Goal: Task Accomplishment & Management: Manage account settings

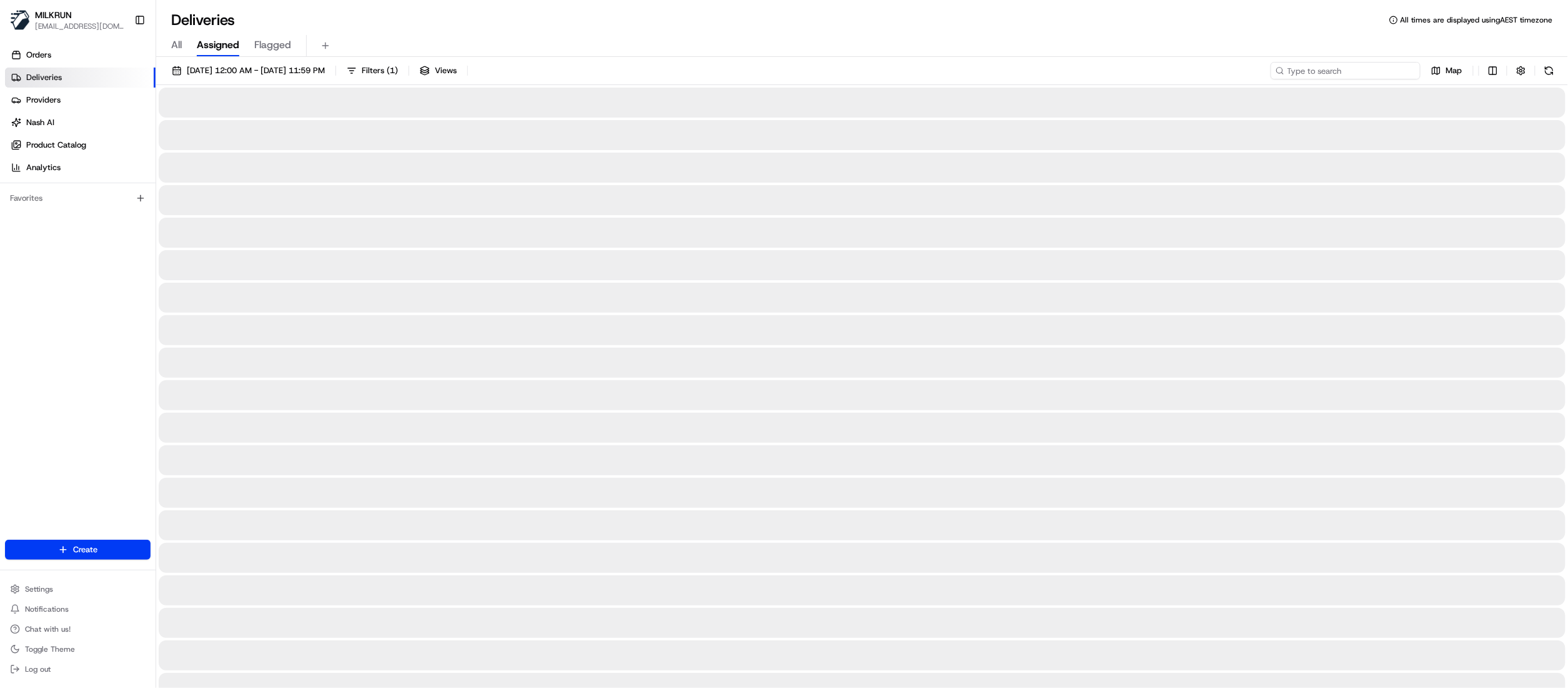
click at [1360, 66] on input at bounding box center [1346, 70] width 150 height 17
paste input "23fc4de8-2c3e-4ff5-967e-a402f6b5b479"
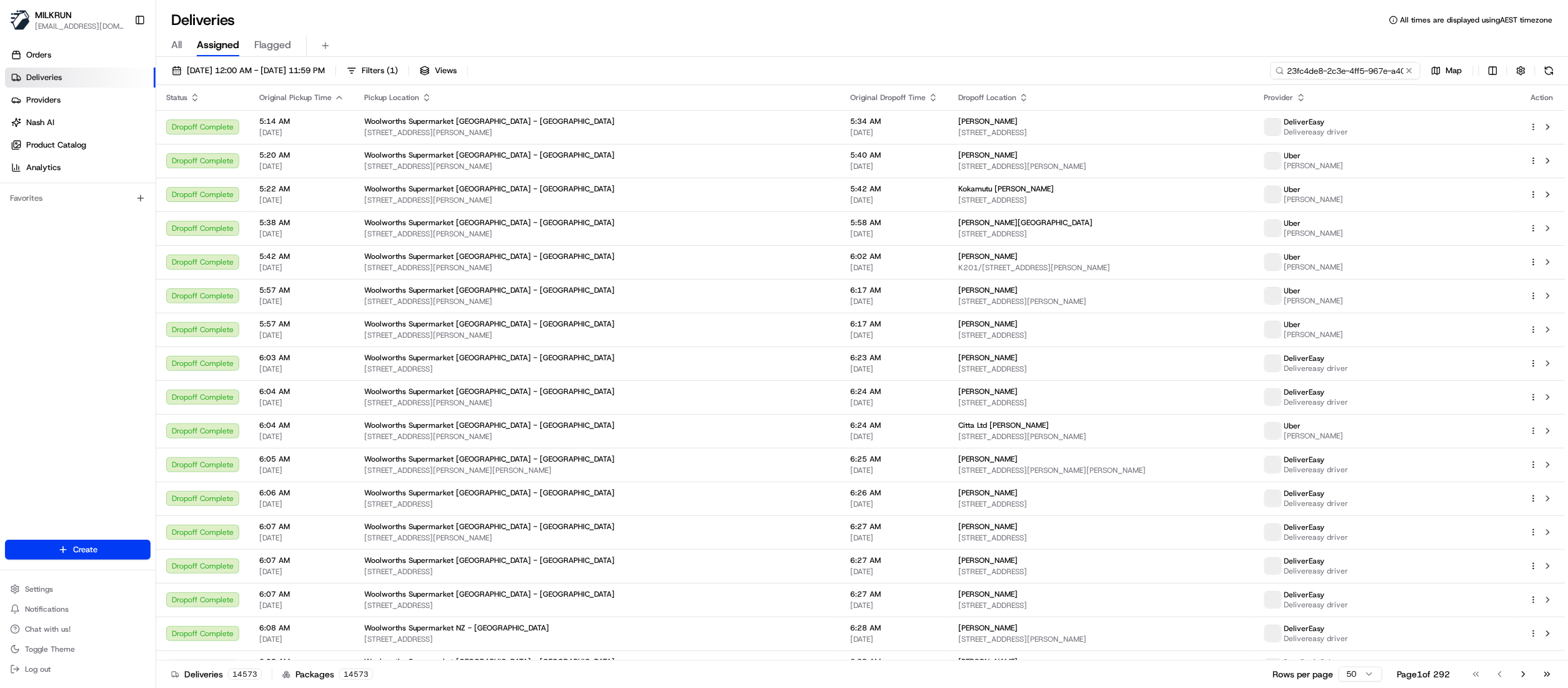
scroll to position [0, 52]
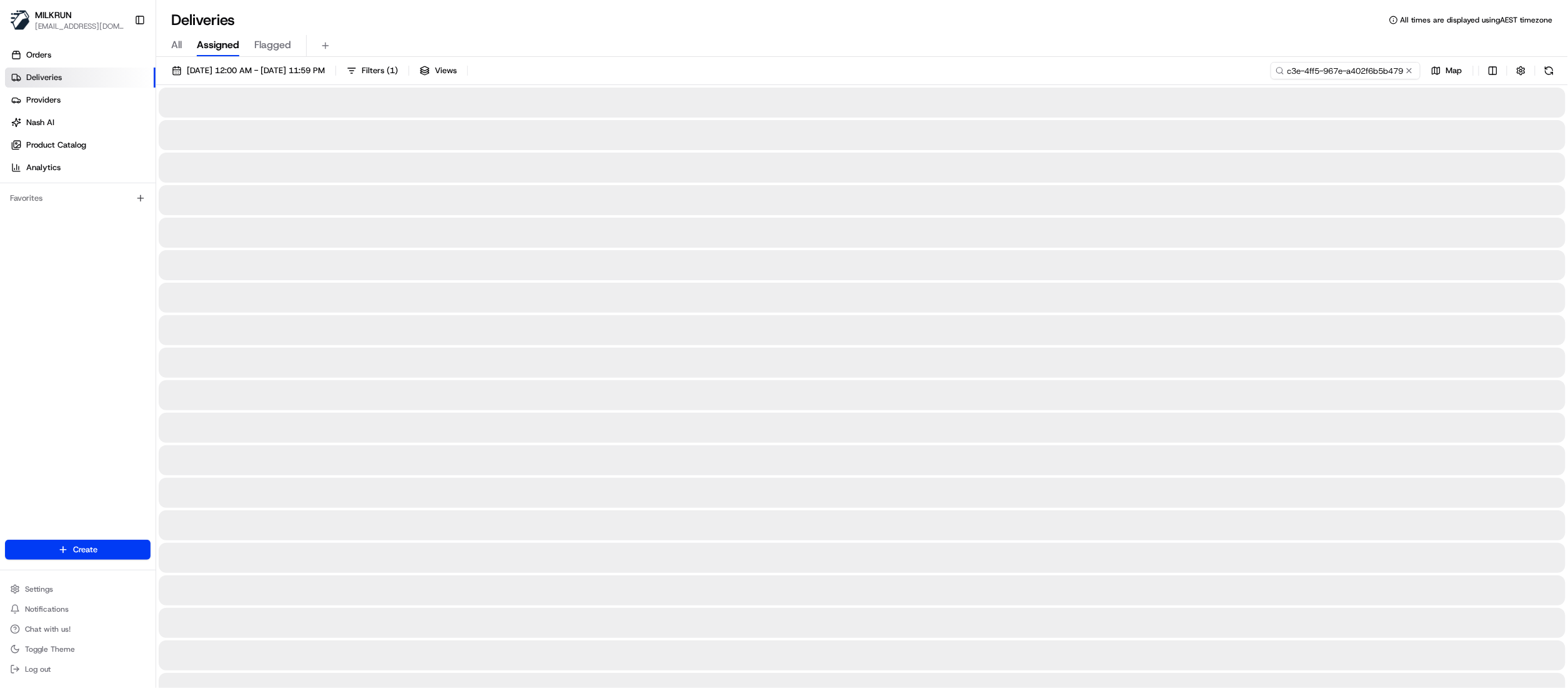
type input "23fc4de8-2c3e-4ff5-967e-a402f6b5b479"
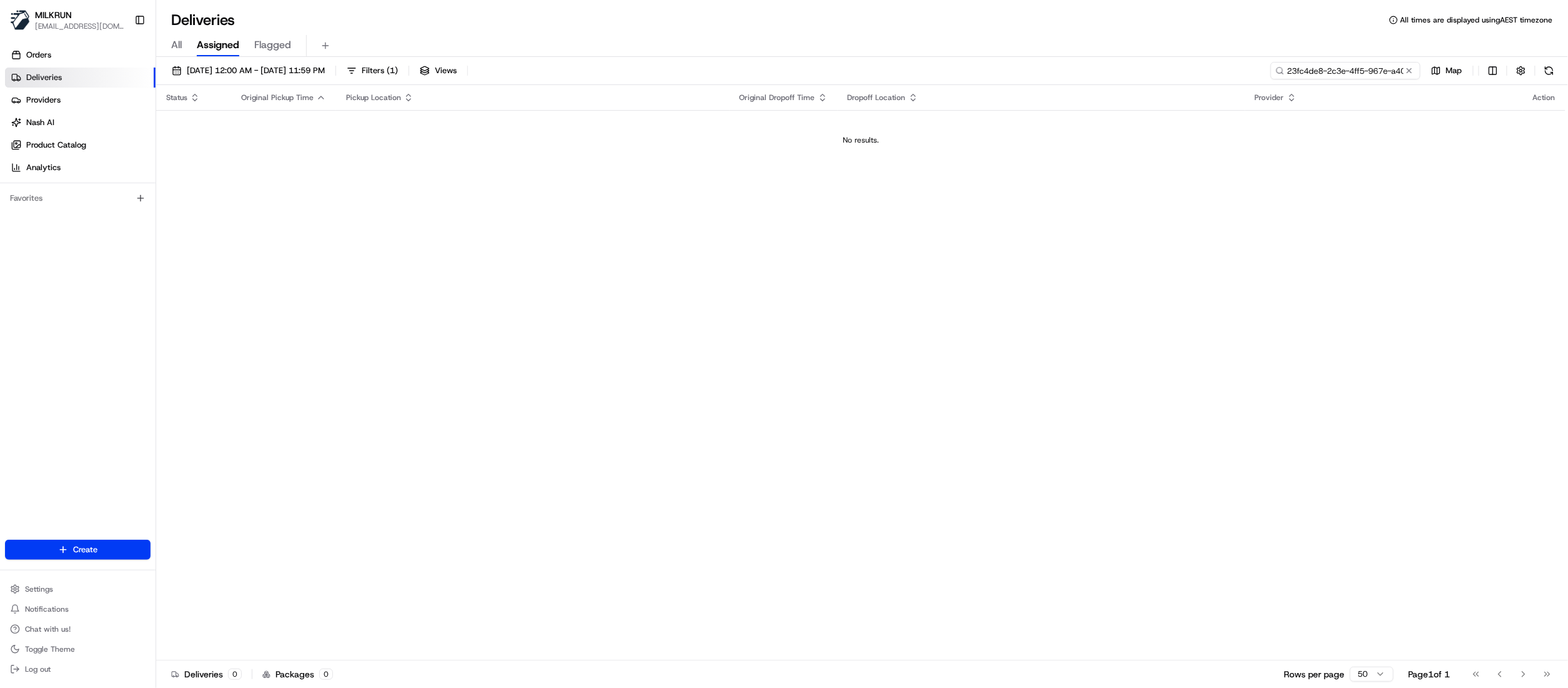
drag, startPoint x: 1289, startPoint y: 70, endPoint x: 1308, endPoint y: 122, distance: 55.4
click at [1288, 72] on input "23fc4de8-2c3e-4ff5-967e-a402f6b5b479" at bounding box center [1346, 70] width 150 height 17
click at [43, 56] on span "Orders" at bounding box center [39, 55] width 25 height 12
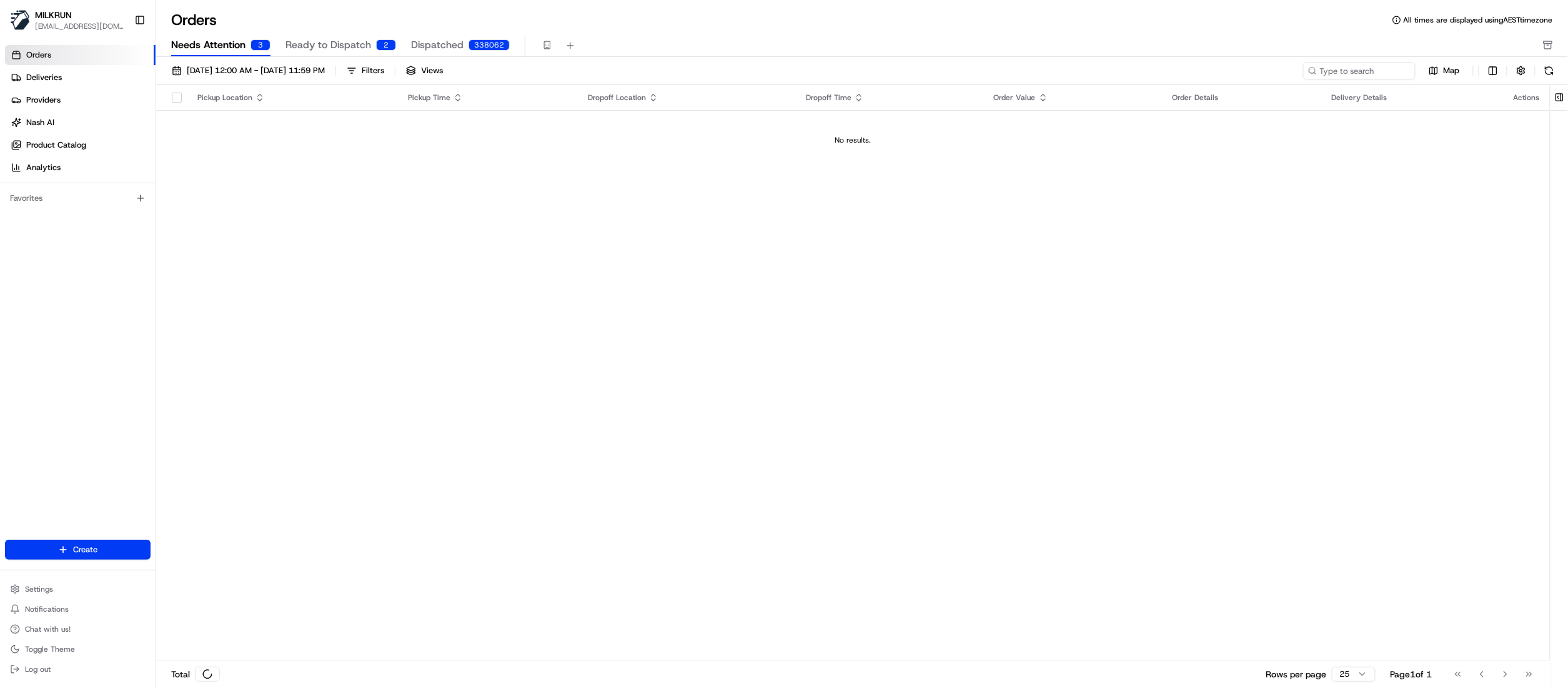
click at [235, 44] on span "Needs Attention" at bounding box center [208, 45] width 74 height 15
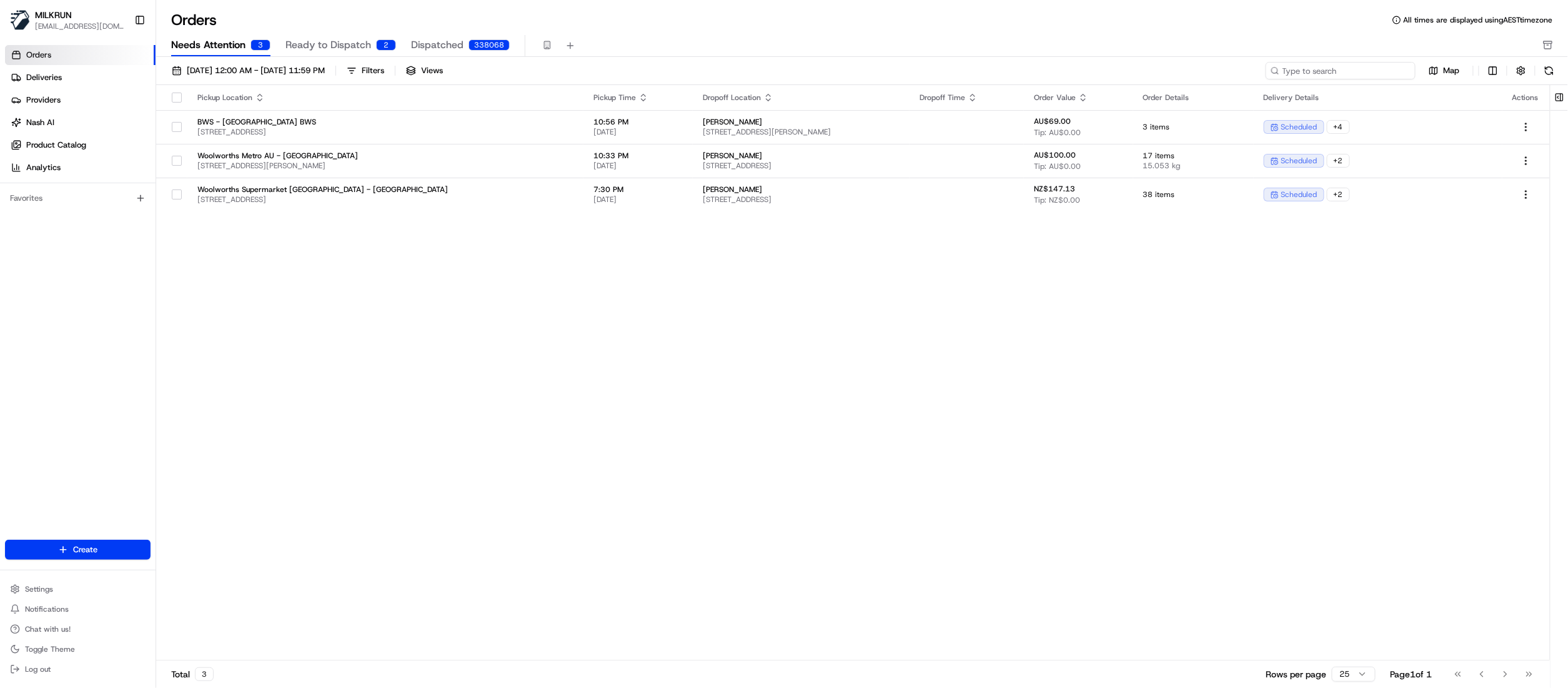
click at [1333, 75] on input at bounding box center [1341, 70] width 150 height 17
click at [43, 75] on span "Deliveries" at bounding box center [43, 78] width 36 height 12
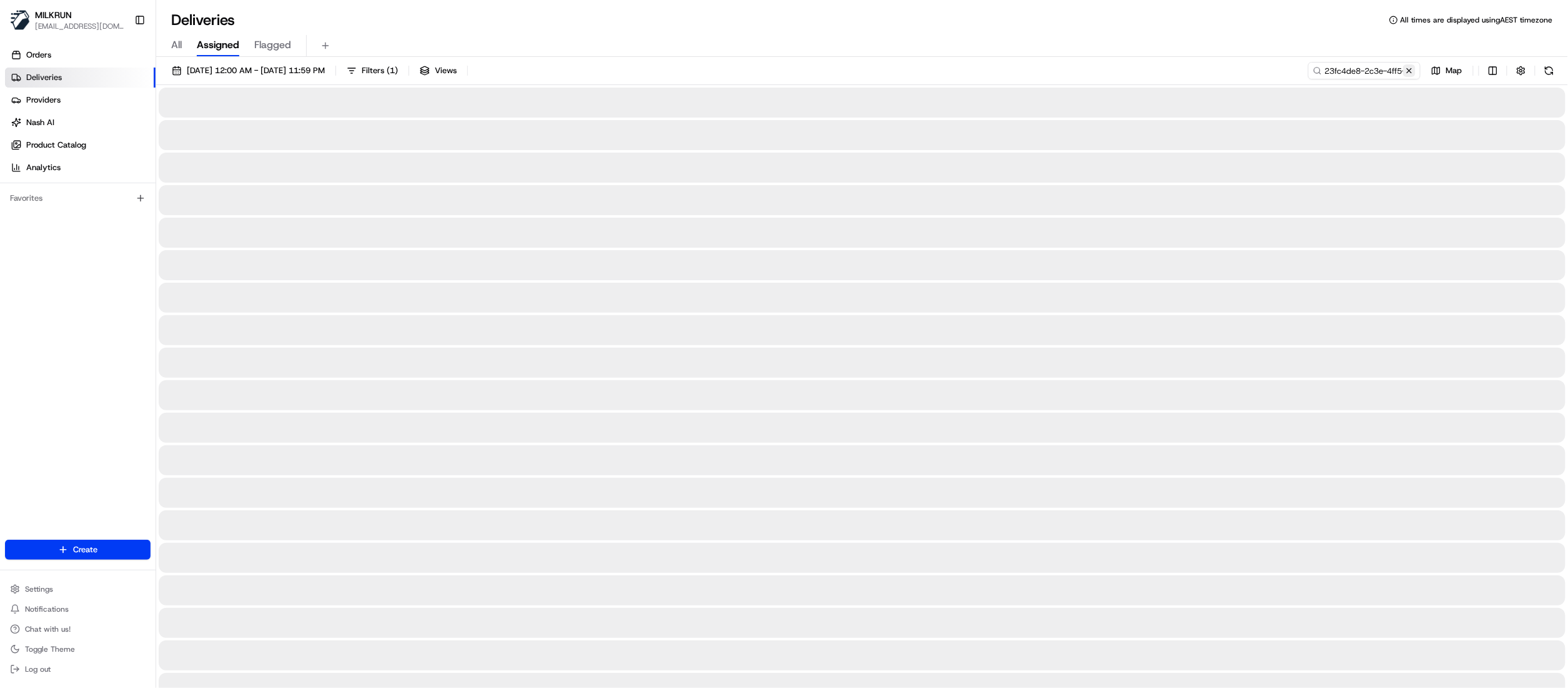
click at [1408, 71] on button at bounding box center [1409, 70] width 13 height 13
click at [1362, 72] on input at bounding box center [1346, 70] width 150 height 17
paste input "[PERSON_NAME]"
type input "[PERSON_NAME]"
click at [173, 44] on span "All" at bounding box center [176, 45] width 11 height 15
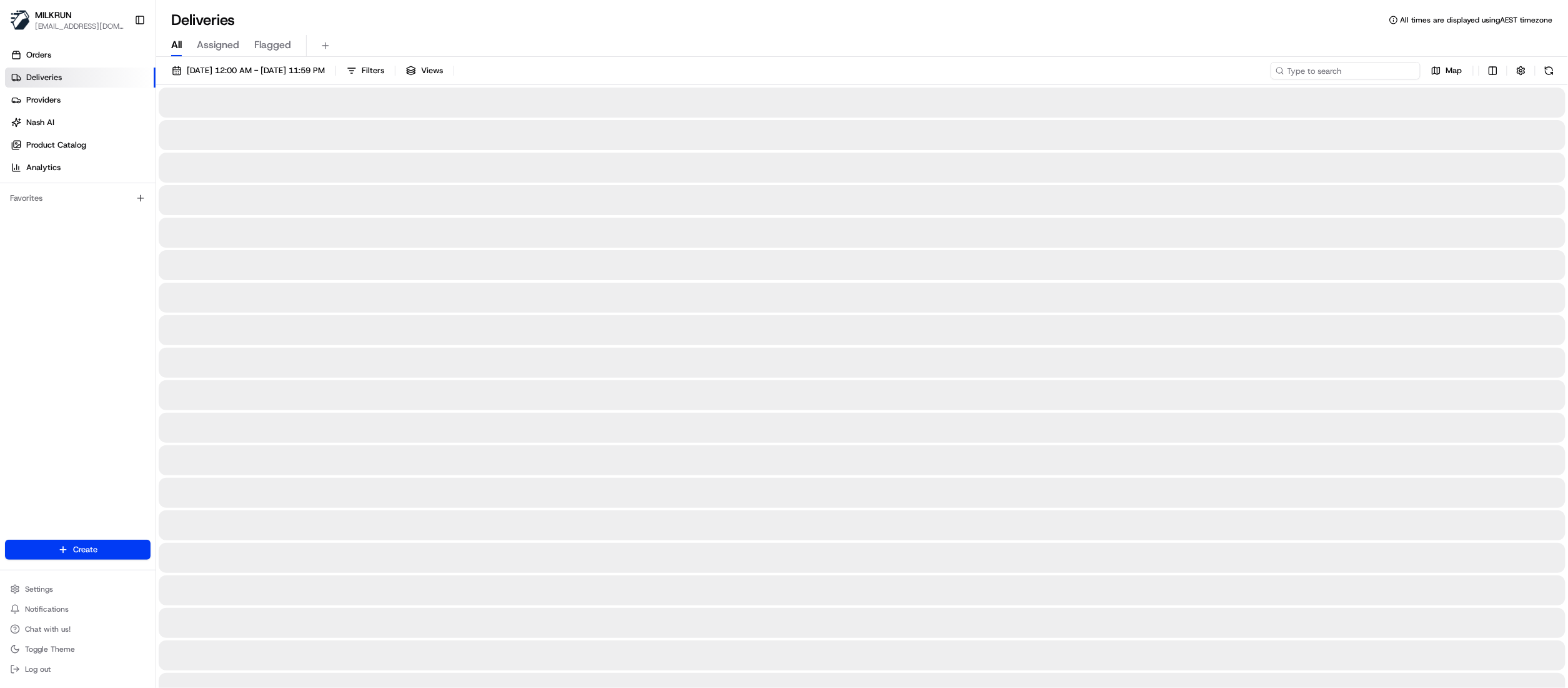
click at [1361, 74] on input at bounding box center [1346, 70] width 150 height 17
paste input "[PERSON_NAME]"
click at [1288, 70] on input "[PERSON_NAME]" at bounding box center [1346, 70] width 150 height 17
type input "[PERSON_NAME]"
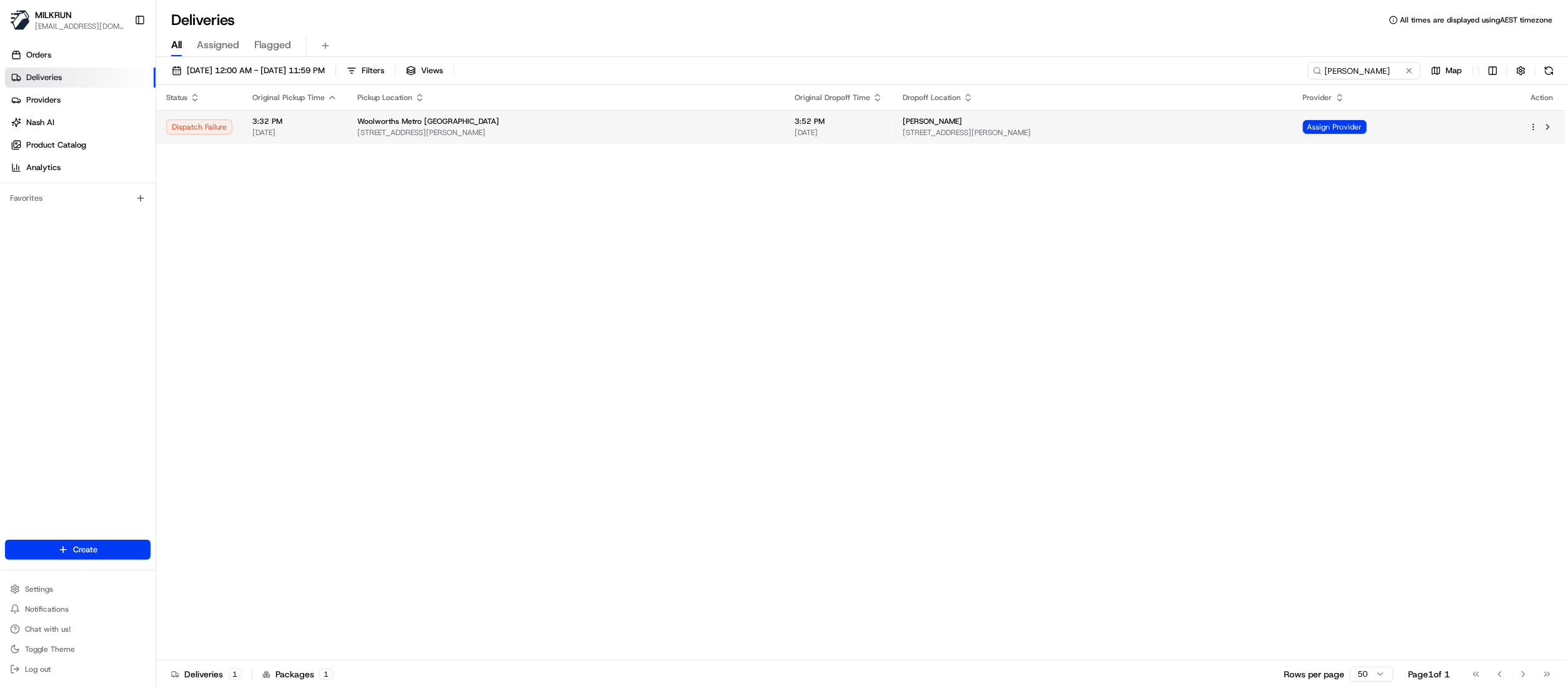
click at [503, 125] on div "Woolworths Metro [GEOGRAPHIC_DATA]" at bounding box center [565, 121] width 417 height 10
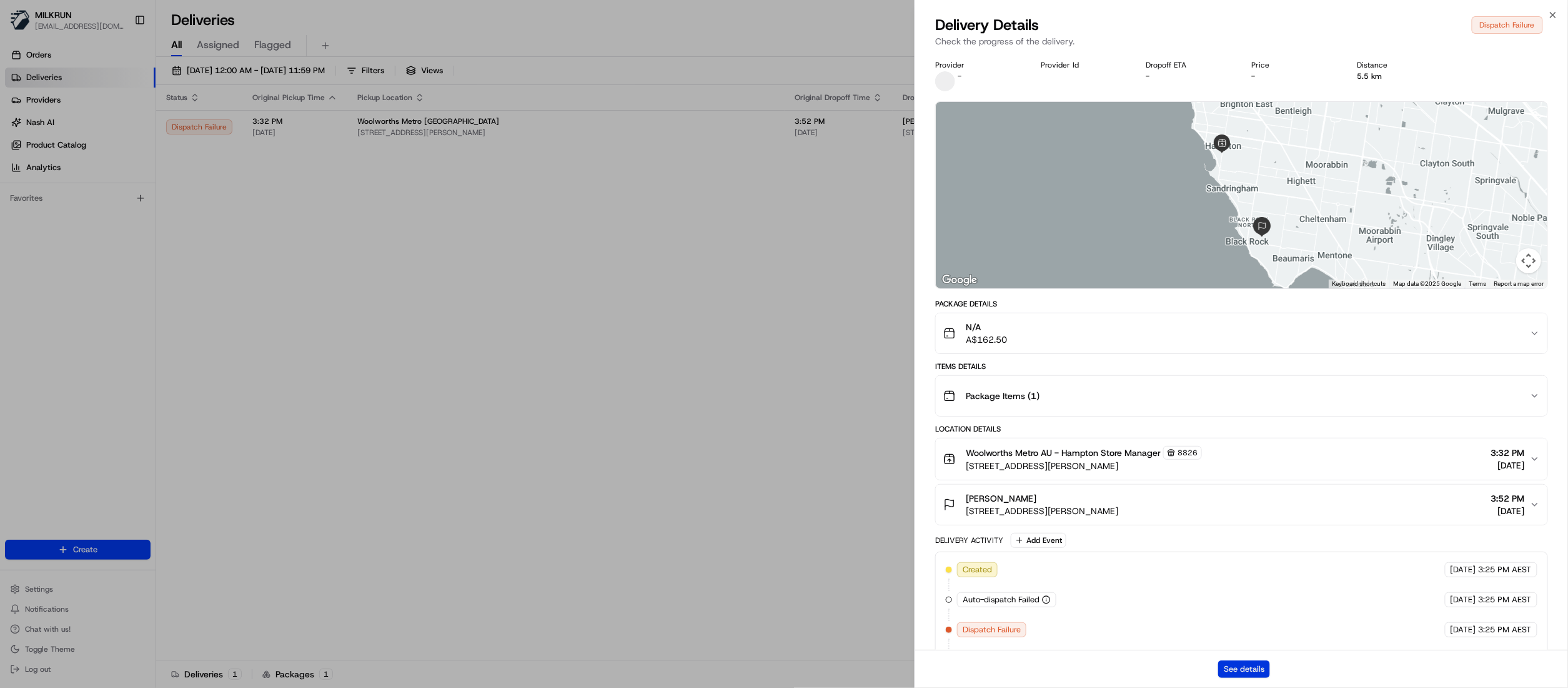
click at [1253, 670] on button "See details" at bounding box center [1244, 669] width 52 height 17
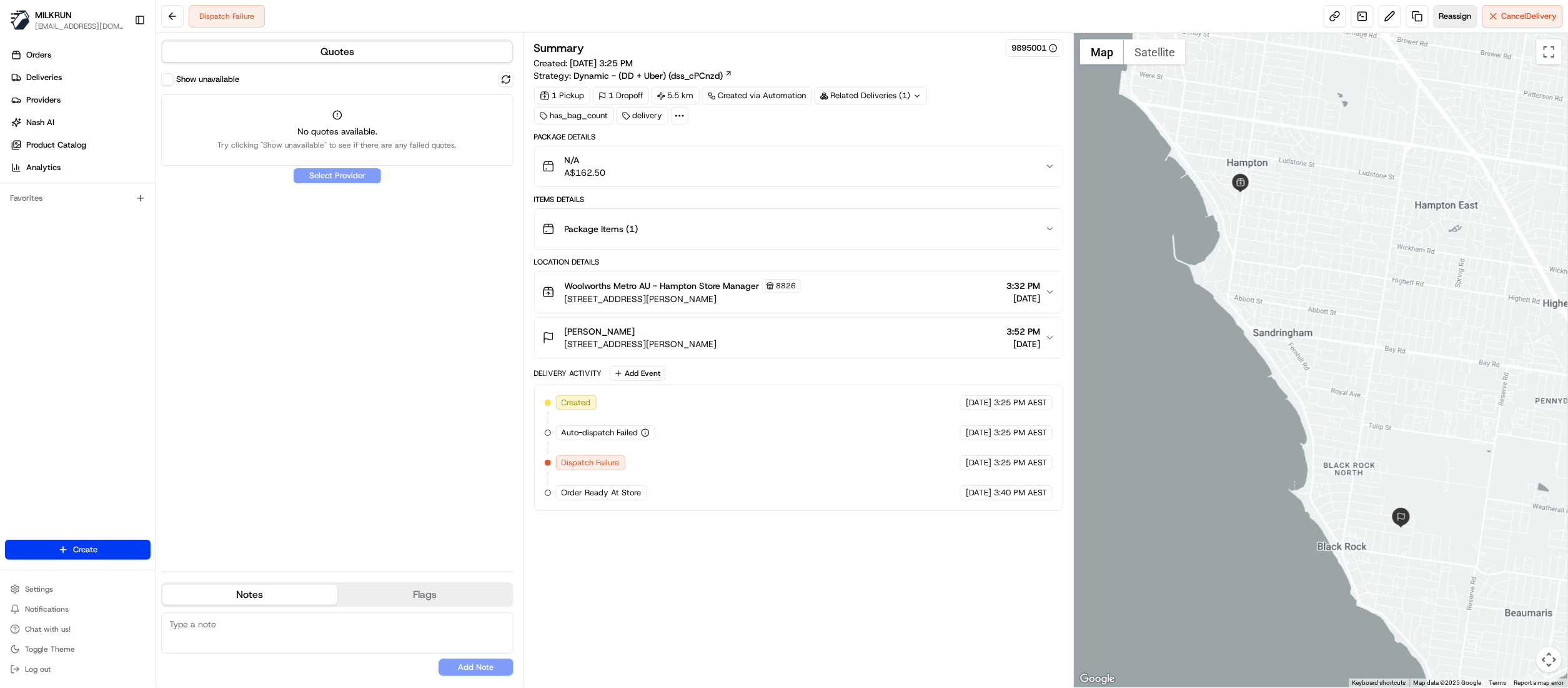
click at [1454, 14] on span "Reassign" at bounding box center [1456, 16] width 33 height 12
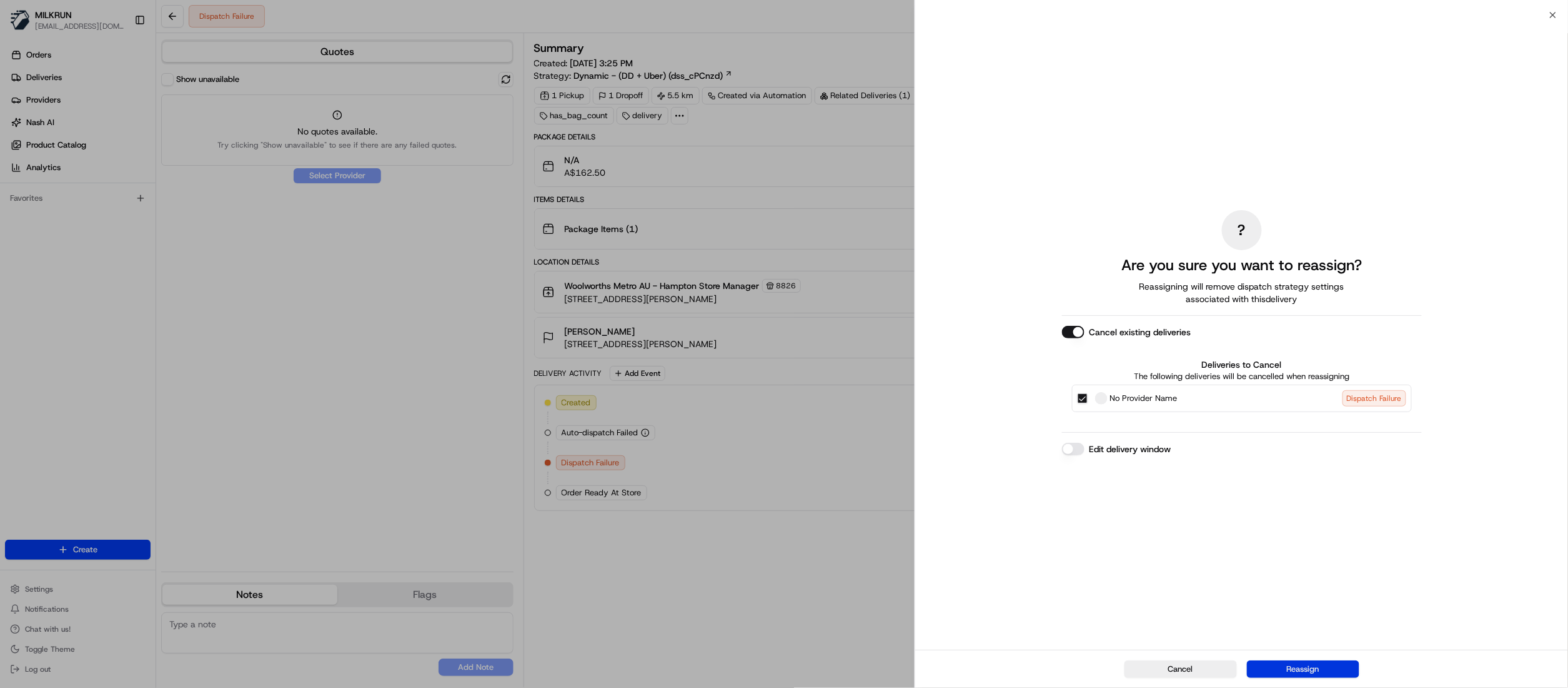
click at [1295, 670] on button "Reassign" at bounding box center [1303, 669] width 113 height 17
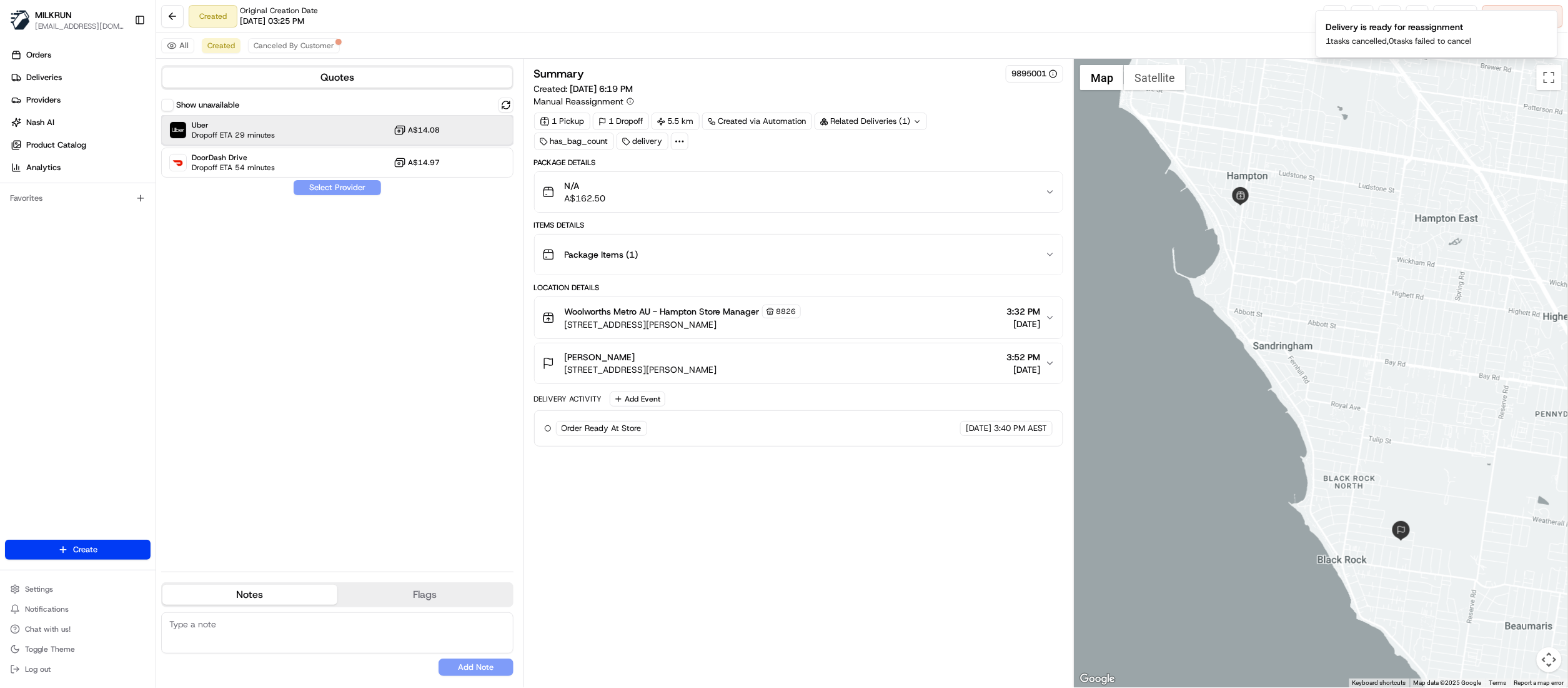
click at [250, 129] on span "Uber" at bounding box center [233, 125] width 83 height 10
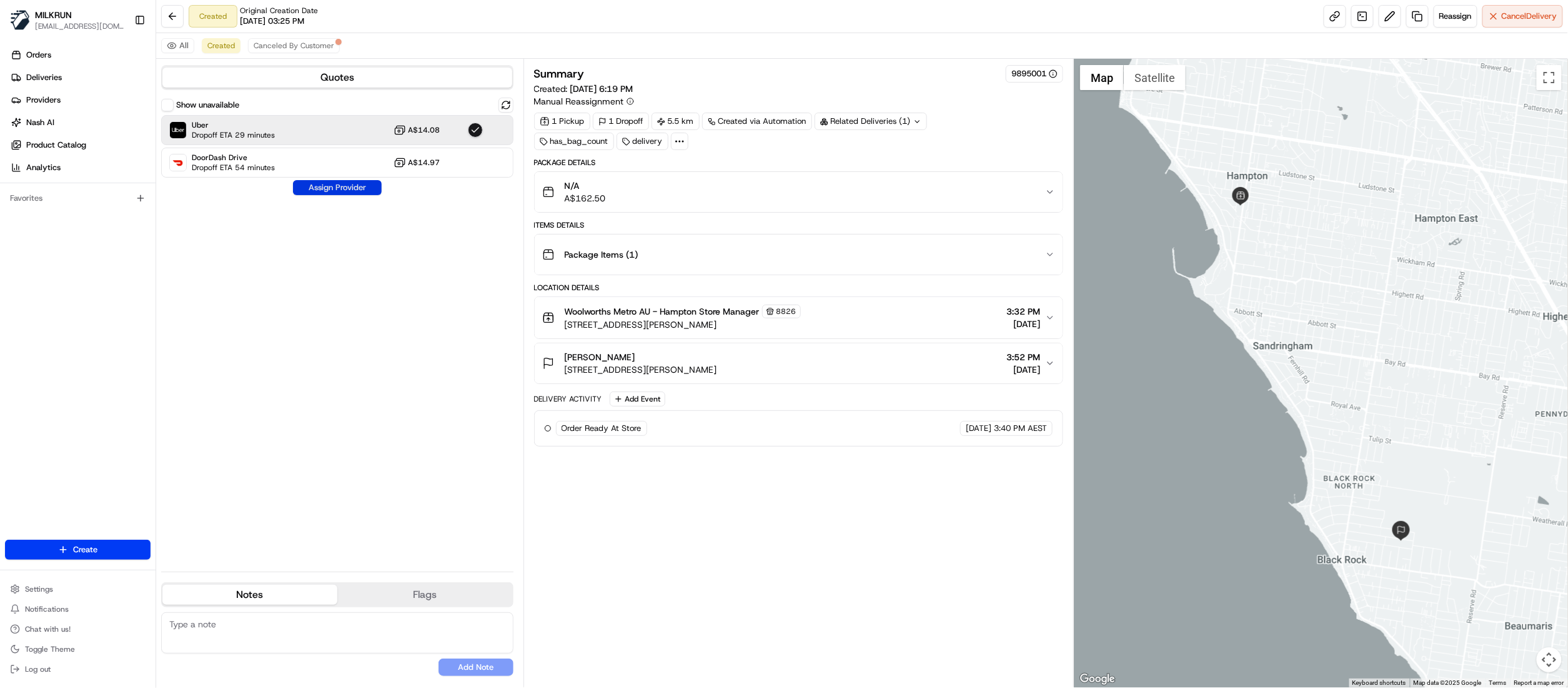
click at [327, 190] on button "Assign Provider" at bounding box center [337, 188] width 89 height 15
